Goal: Information Seeking & Learning: Find specific fact

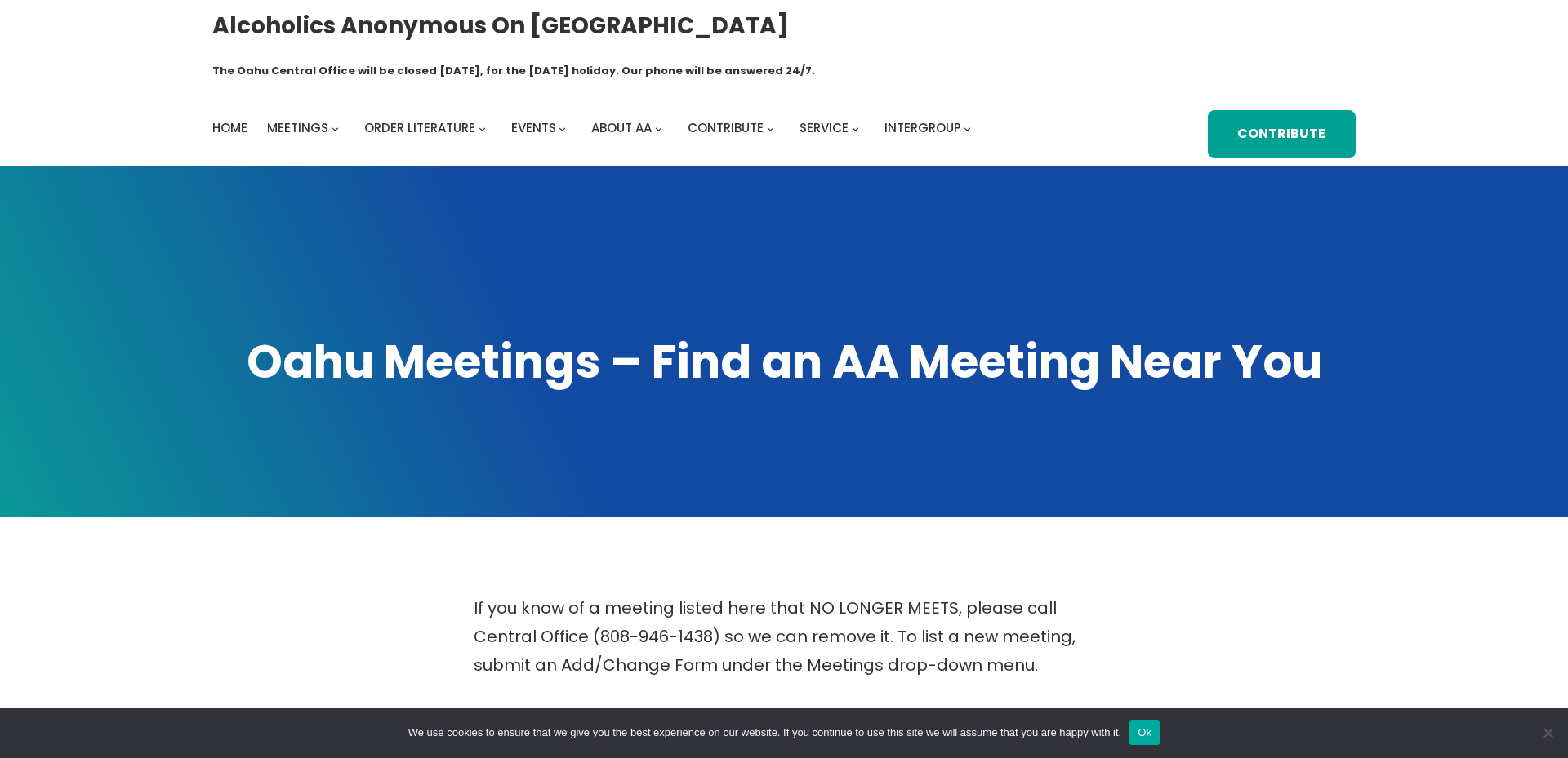
click at [1151, 733] on button "Ok" at bounding box center [1144, 733] width 30 height 25
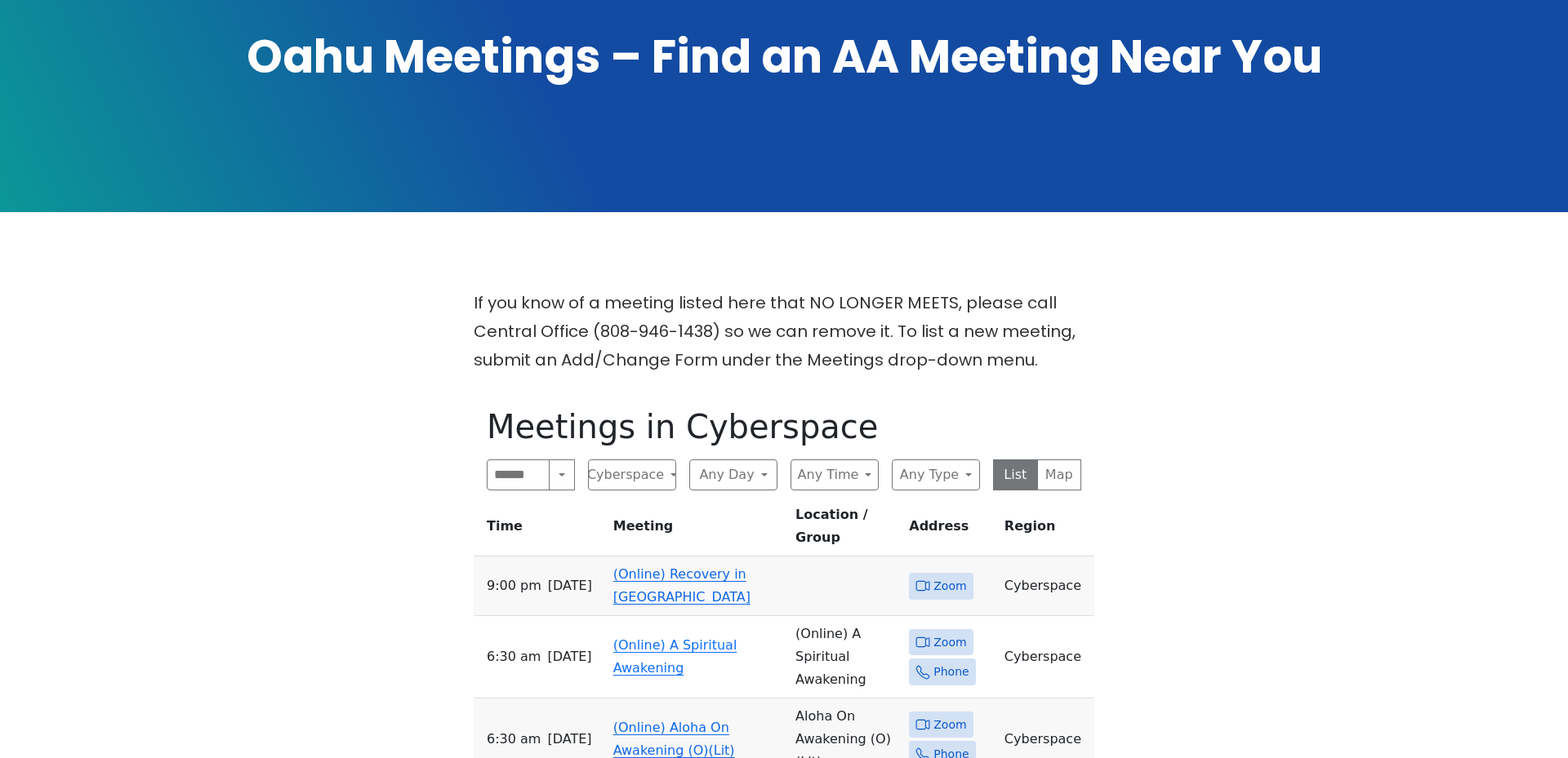
scroll to position [359, 0]
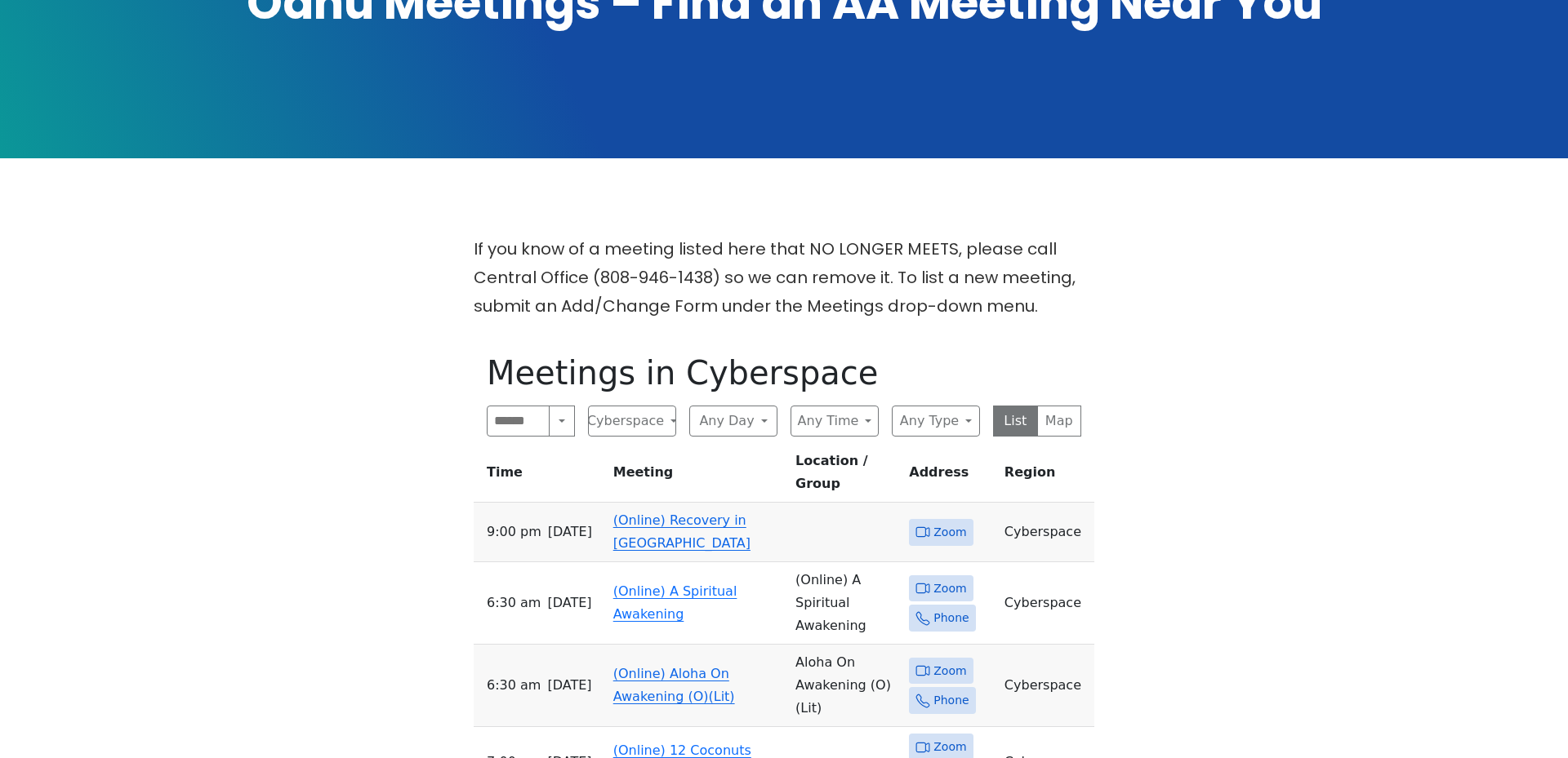
click at [676, 513] on link "(Online) Recovery in [GEOGRAPHIC_DATA]" at bounding box center [682, 532] width 137 height 38
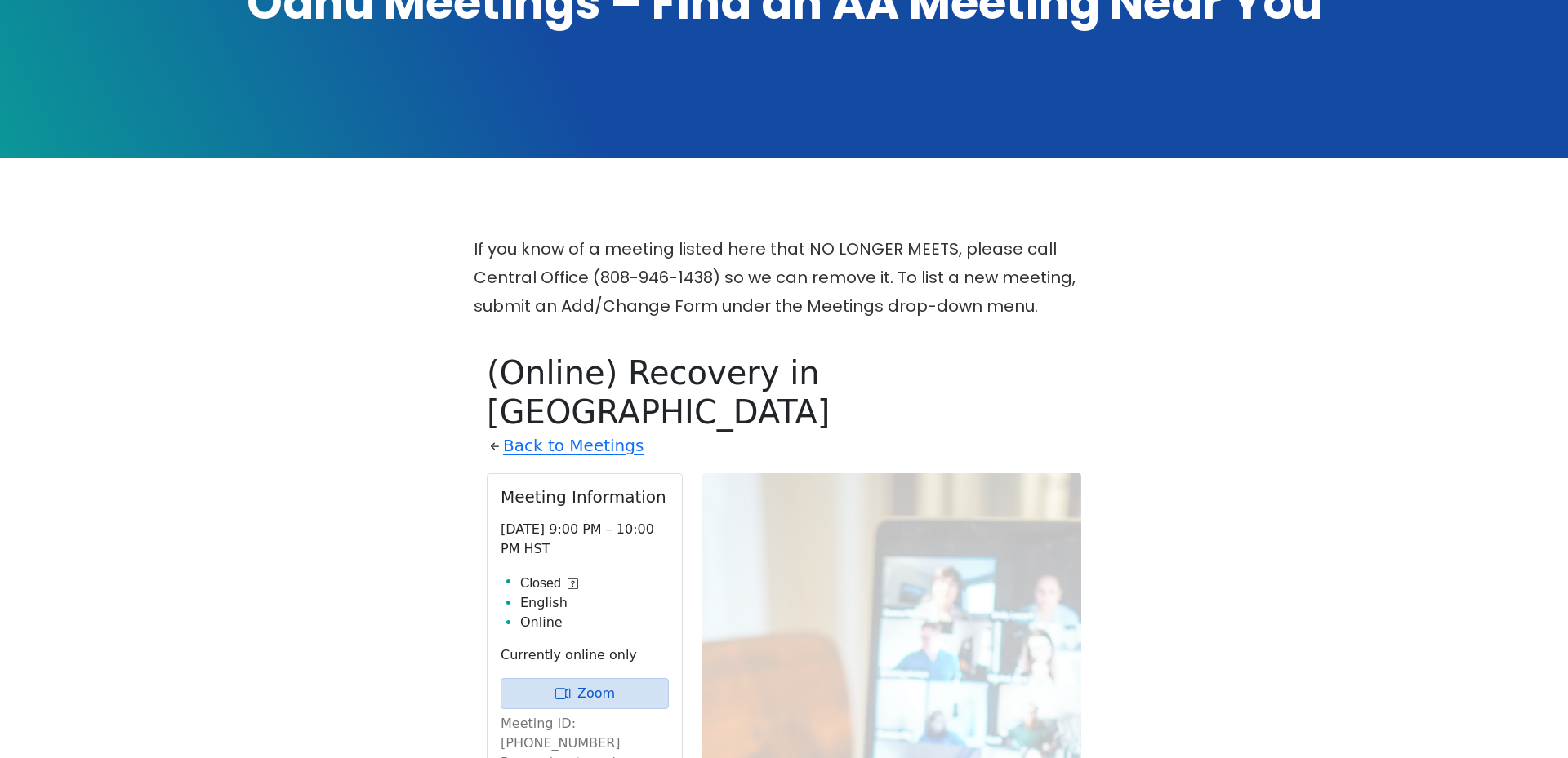
scroll to position [664, 0]
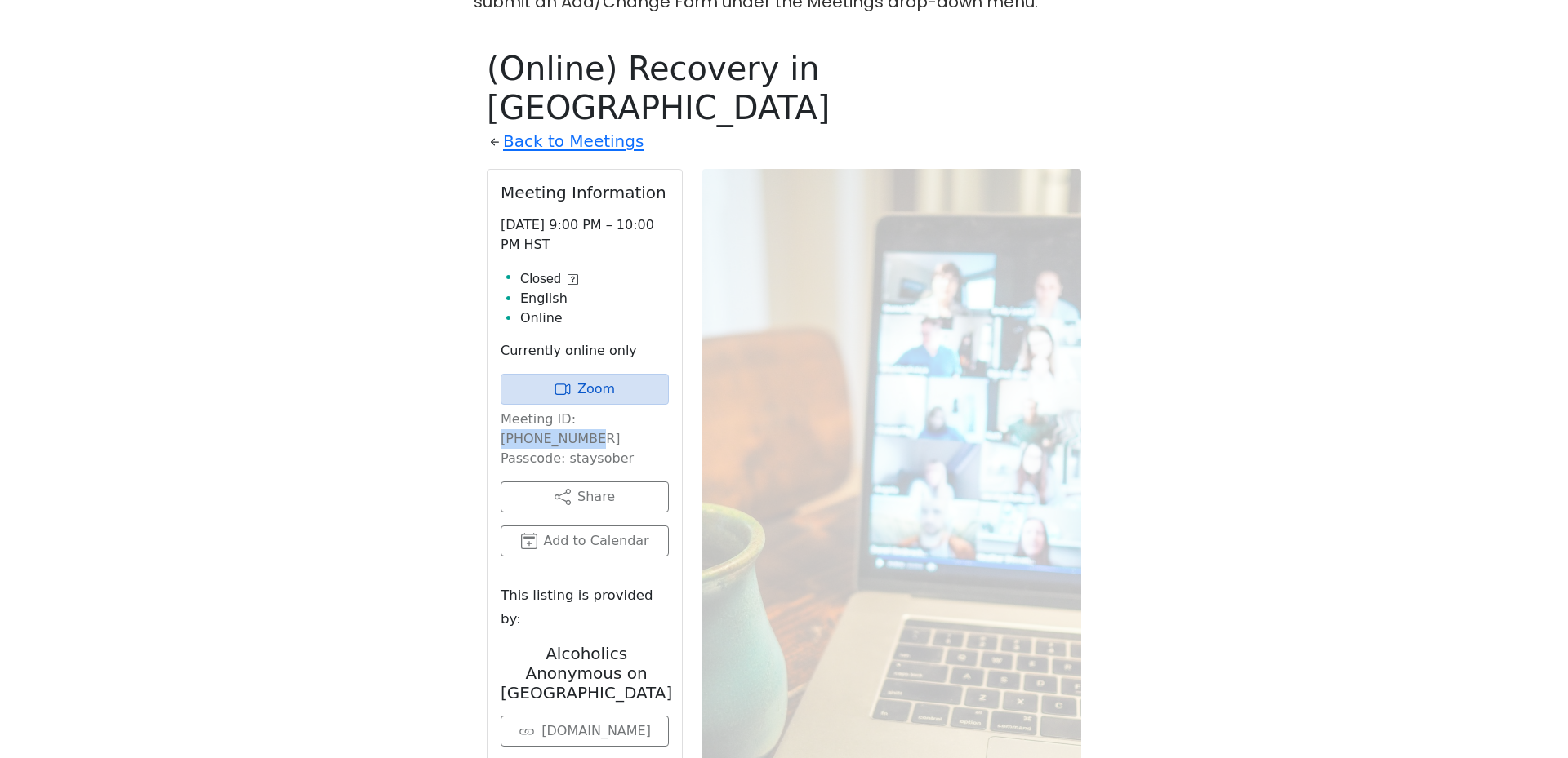
drag, startPoint x: 570, startPoint y: 343, endPoint x: 645, endPoint y: 344, distance: 75.0
click at [645, 410] on p "Meeting ID: [PHONE_NUMBER] Passcode: staysober" at bounding box center [584, 439] width 168 height 59
copy p "[PHONE_NUMBER]"
click at [589, 410] on p "Meeting ID: [PHONE_NUMBER] Passcode: staysober" at bounding box center [584, 439] width 168 height 59
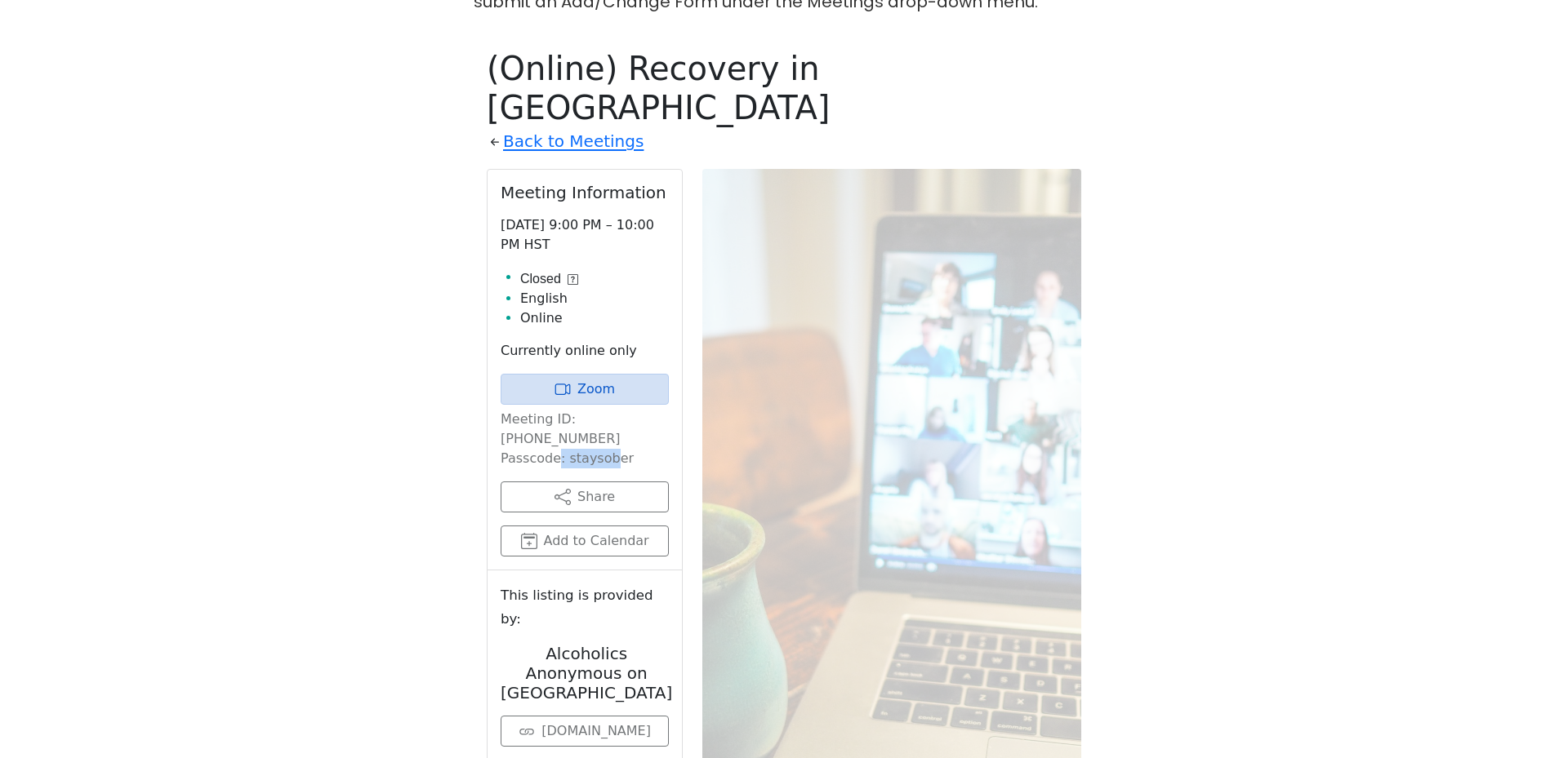
copy p "staysober"
